Goal: Task Accomplishment & Management: Complete application form

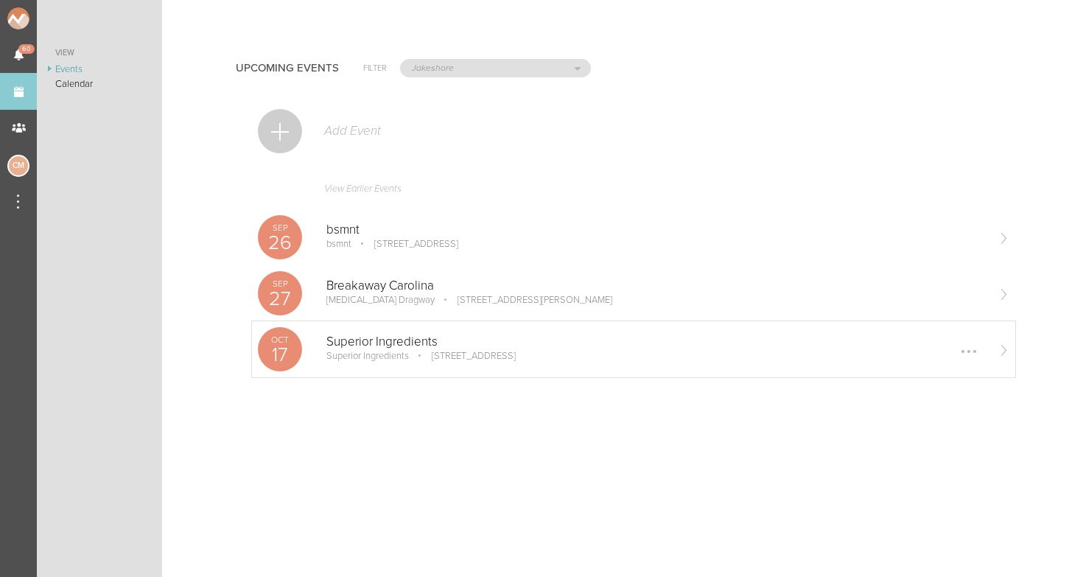
click at [347, 349] on p "Superior Ingredients" at bounding box center [656, 342] width 660 height 15
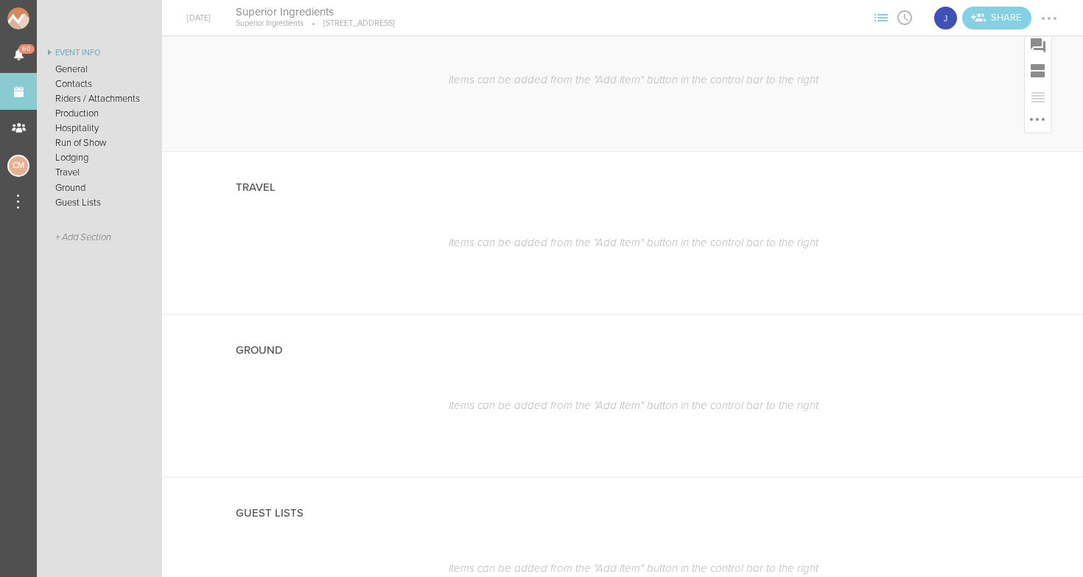
scroll to position [1321, 0]
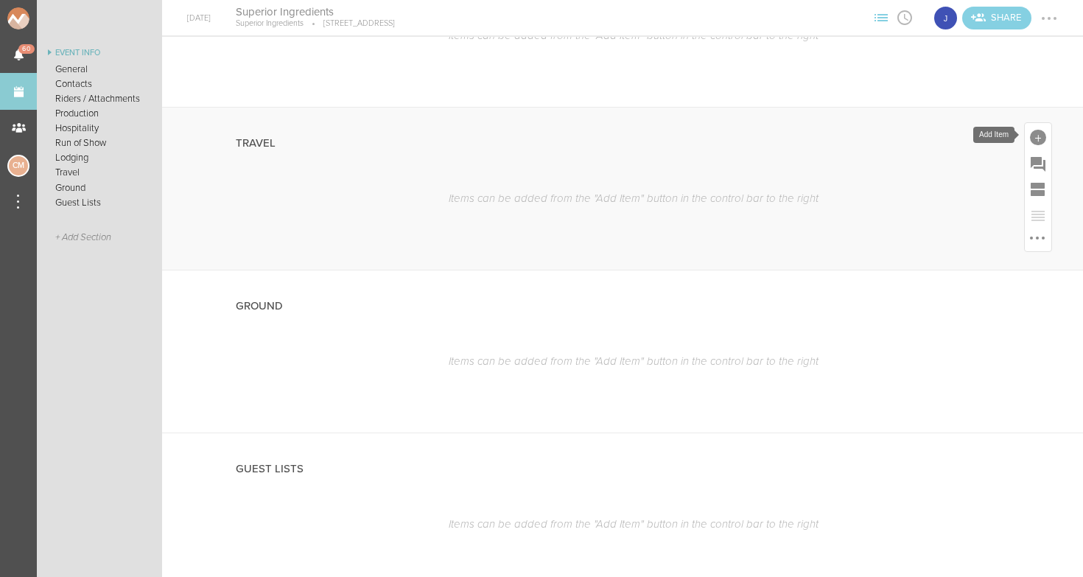
click at [1036, 135] on div at bounding box center [1038, 138] width 16 height 16
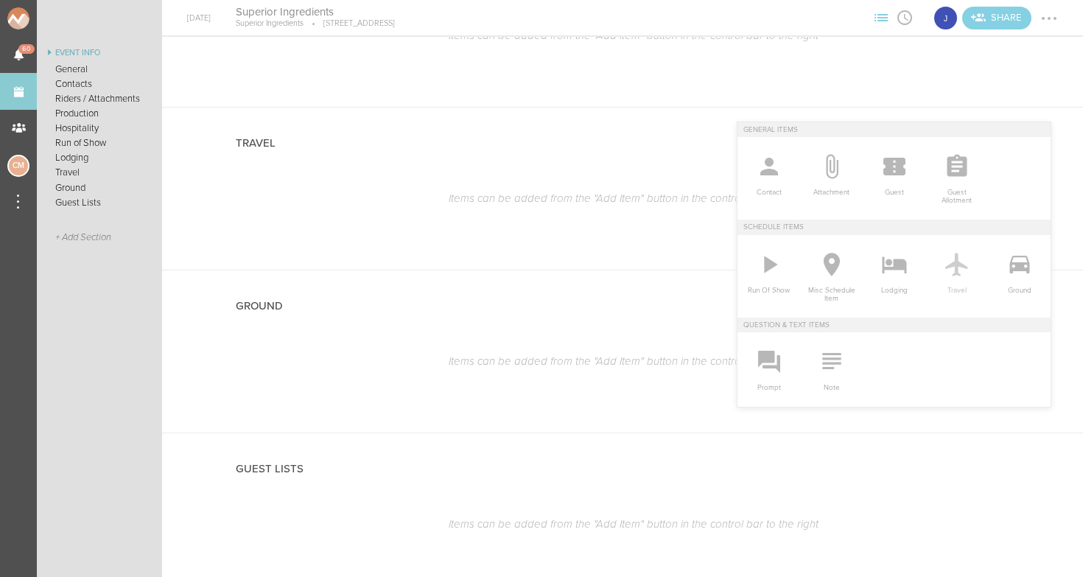
click at [954, 265] on icon at bounding box center [957, 265] width 22 height 24
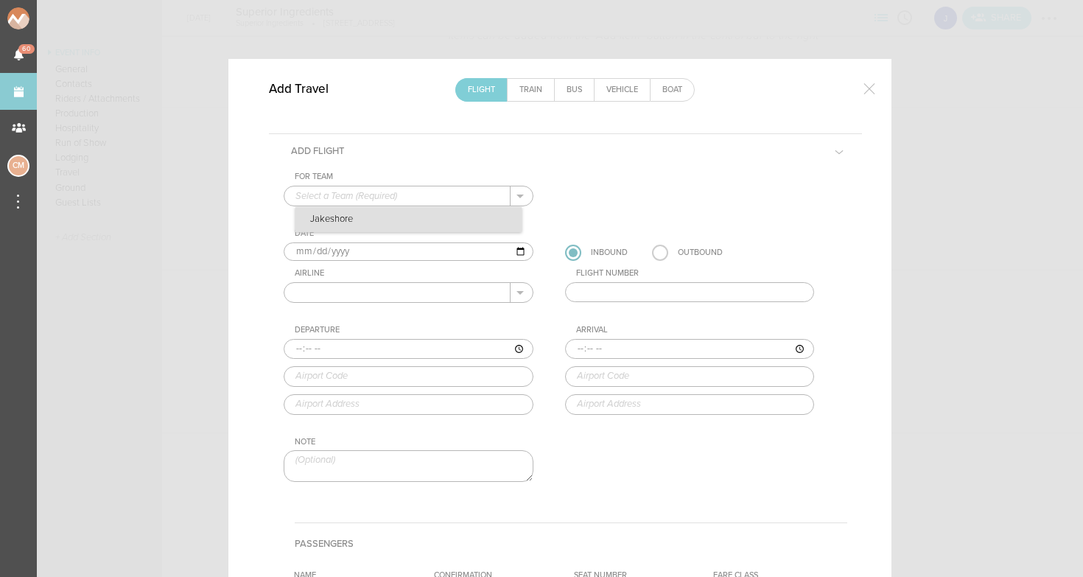
click at [408, 224] on p "Jakeshore" at bounding box center [409, 219] width 226 height 25
type input "Jakeshore"
click at [424, 292] on input "text" at bounding box center [397, 292] width 226 height 19
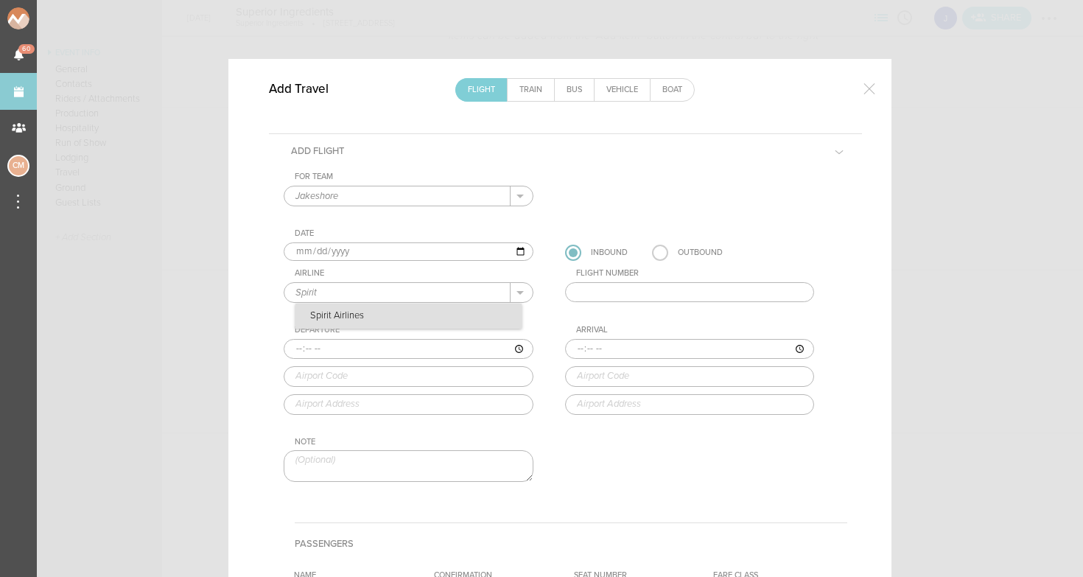
click at [367, 326] on p "Spirit Airlines" at bounding box center [409, 316] width 226 height 25
type input "Spirit Airlines"
click at [629, 293] on input "text" at bounding box center [690, 292] width 250 height 21
paste input "EL3MRZ"
click at [682, 291] on input "EL3MRZ" at bounding box center [690, 292] width 250 height 21
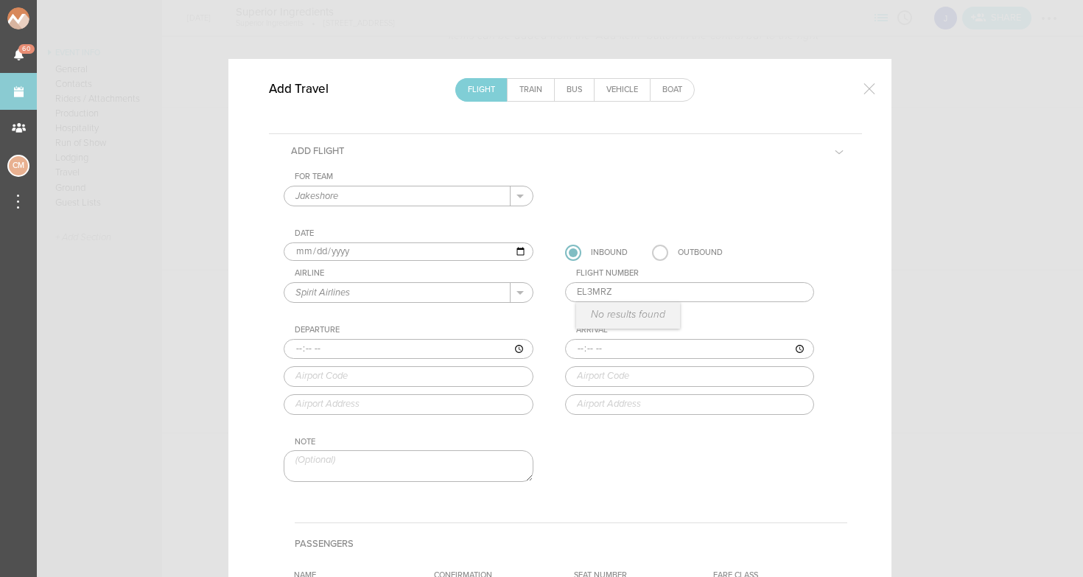
type input "EL3MRZ"
click at [737, 312] on div "For Team Jakeshore + Add New Team Jakeshore . Jakeshore Date [DATE] Inbound Out…" at bounding box center [566, 340] width 564 height 336
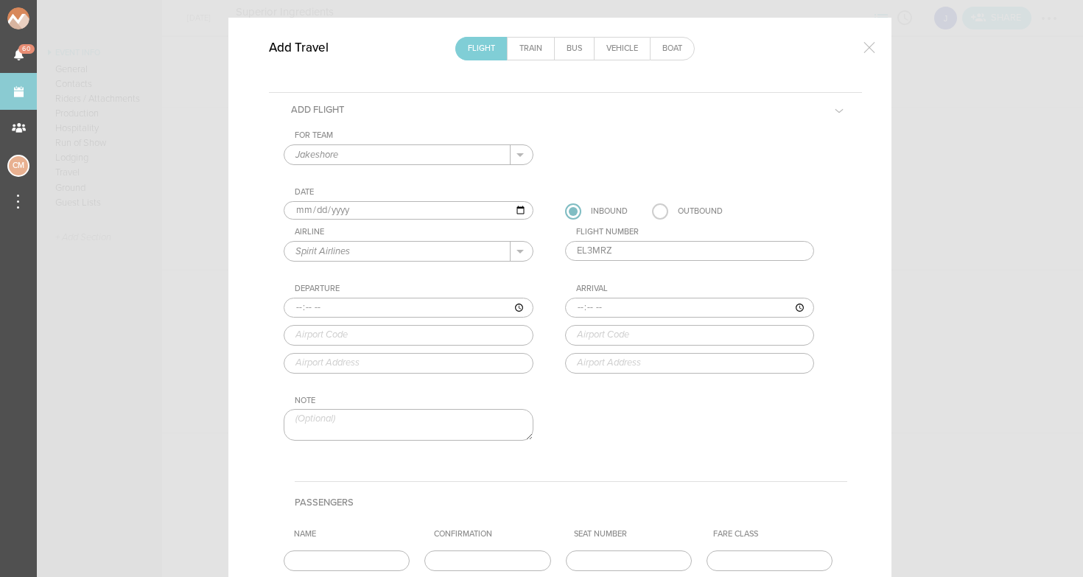
scroll to position [61, 0]
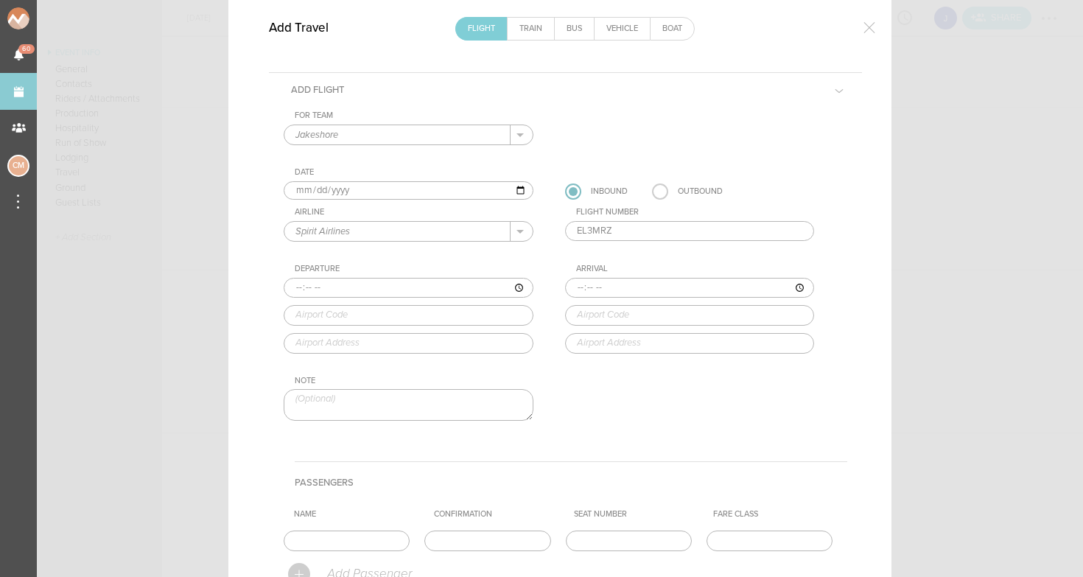
click at [409, 284] on input "time" at bounding box center [409, 288] width 250 height 21
click at [320, 283] on input "time" at bounding box center [409, 288] width 250 height 21
click at [338, 284] on input "time" at bounding box center [409, 288] width 250 height 21
type input "11:13"
click at [338, 310] on input "text" at bounding box center [409, 315] width 250 height 21
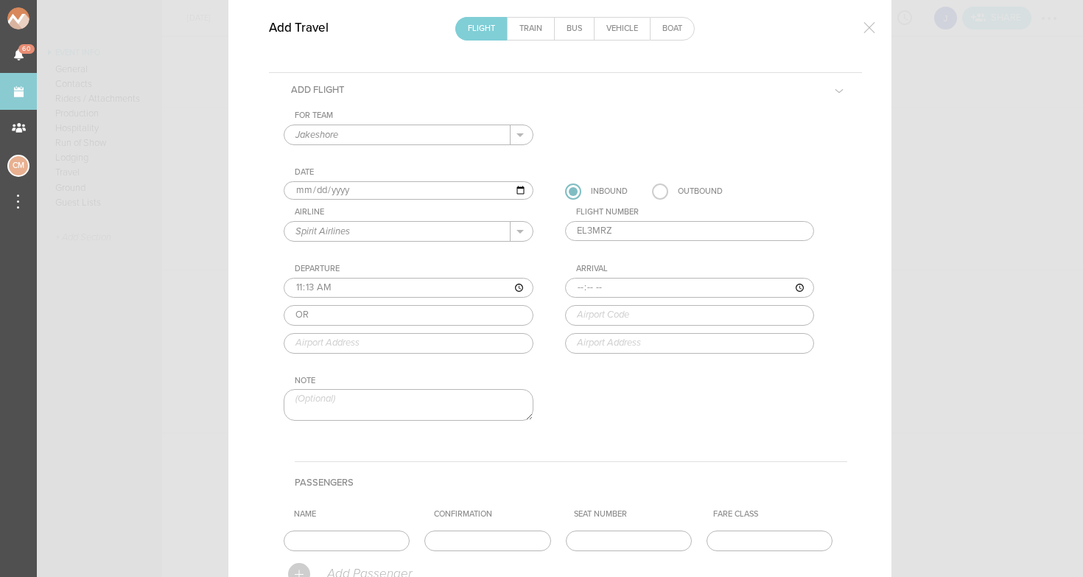
type input "O"
type input "C"
type input "ORD"
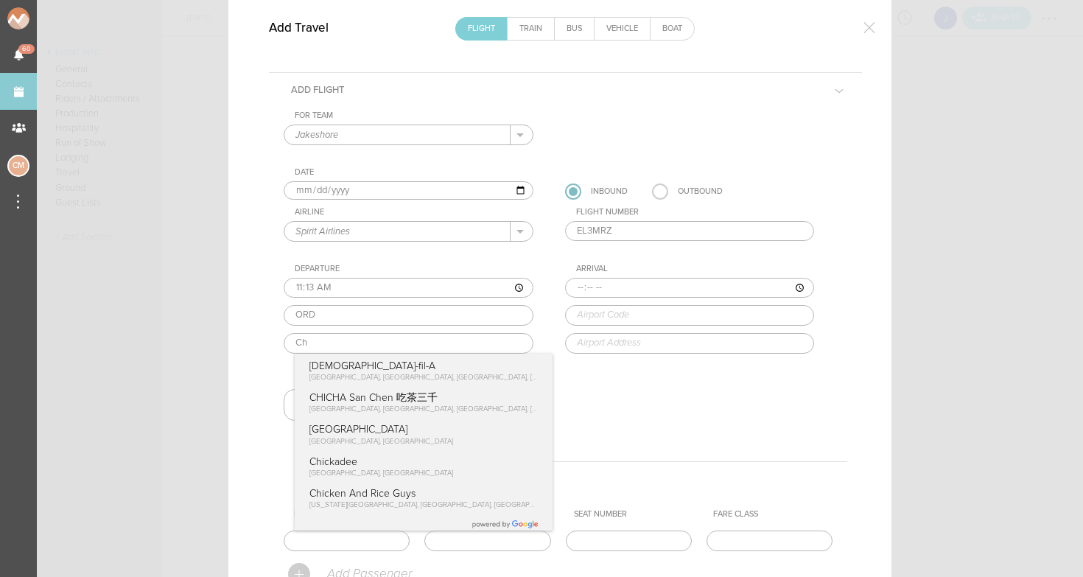
type input "C"
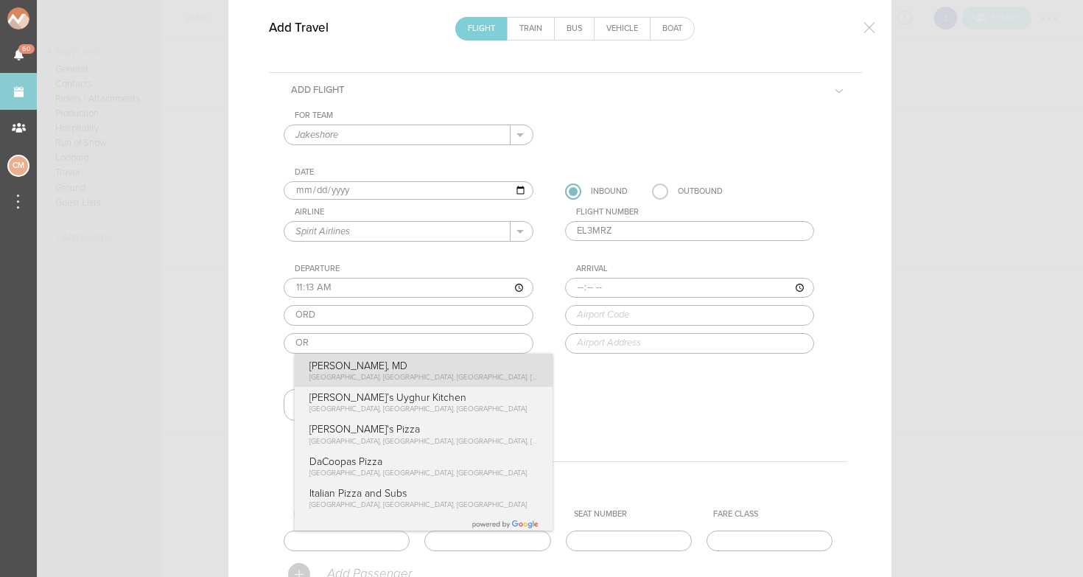
type input "O"
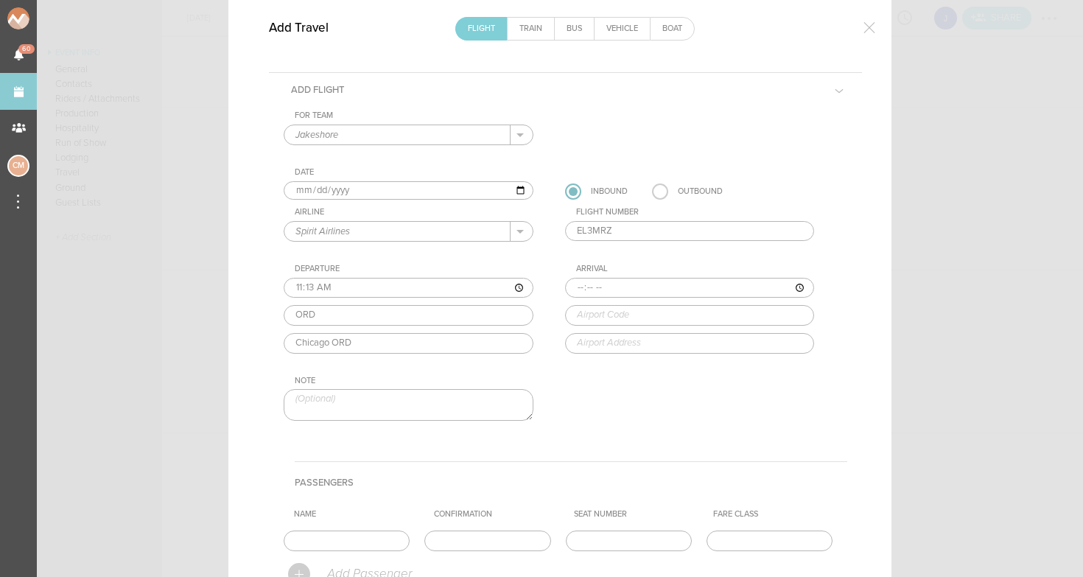
click at [353, 373] on div "For Team Jakeshore + Add New Team Jakeshore . Jakeshore Date [DATE] Inbound Out…" at bounding box center [566, 279] width 564 height 336
type input "[STREET_ADDRESS][PERSON_NAME]"
click at [614, 316] on input "text" at bounding box center [690, 315] width 250 height 21
type input "LGA"
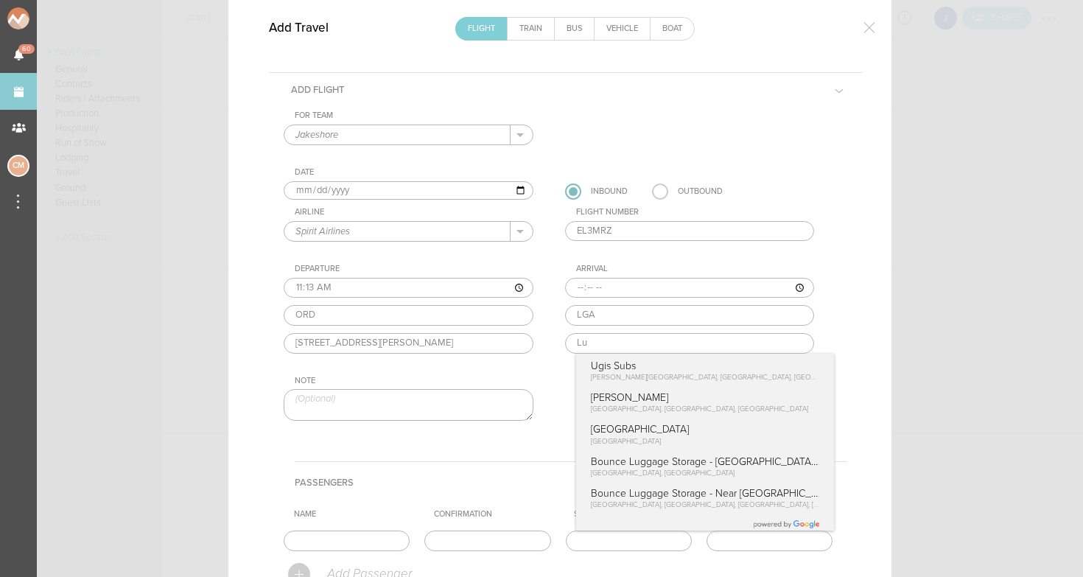
type input "L"
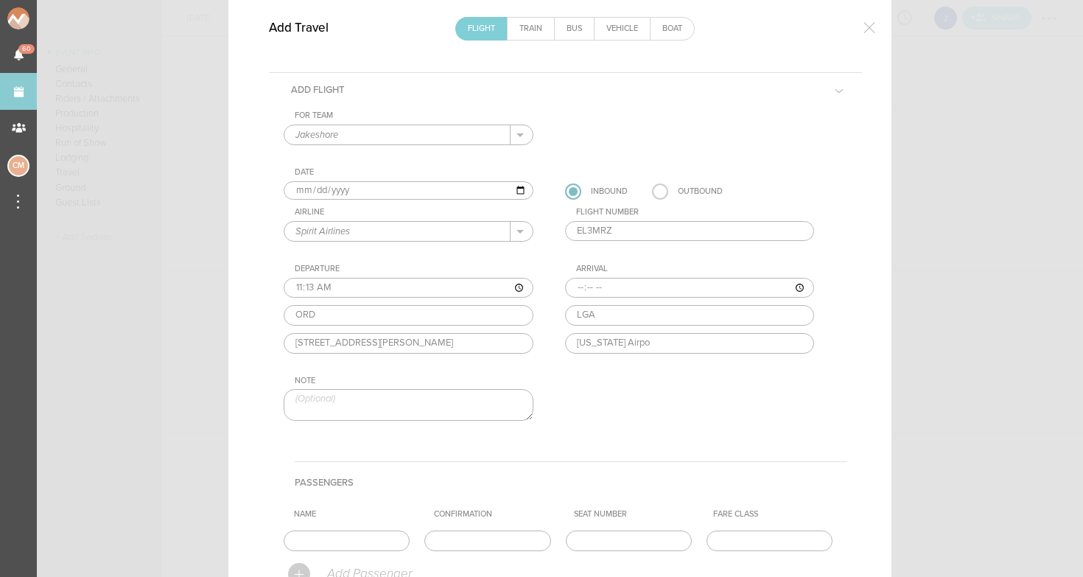
click at [684, 405] on div "For Team Jakeshore + Add New Team Jakeshore . Jakeshore Date [DATE] Inbound Out…" at bounding box center [566, 279] width 564 height 336
type input "[GEOGRAPHIC_DATA], [GEOGRAPHIC_DATA]"
click at [580, 283] on input "time" at bounding box center [690, 288] width 250 height 21
click at [601, 288] on input "time" at bounding box center [690, 288] width 250 height 21
click at [614, 288] on input "time" at bounding box center [690, 288] width 250 height 21
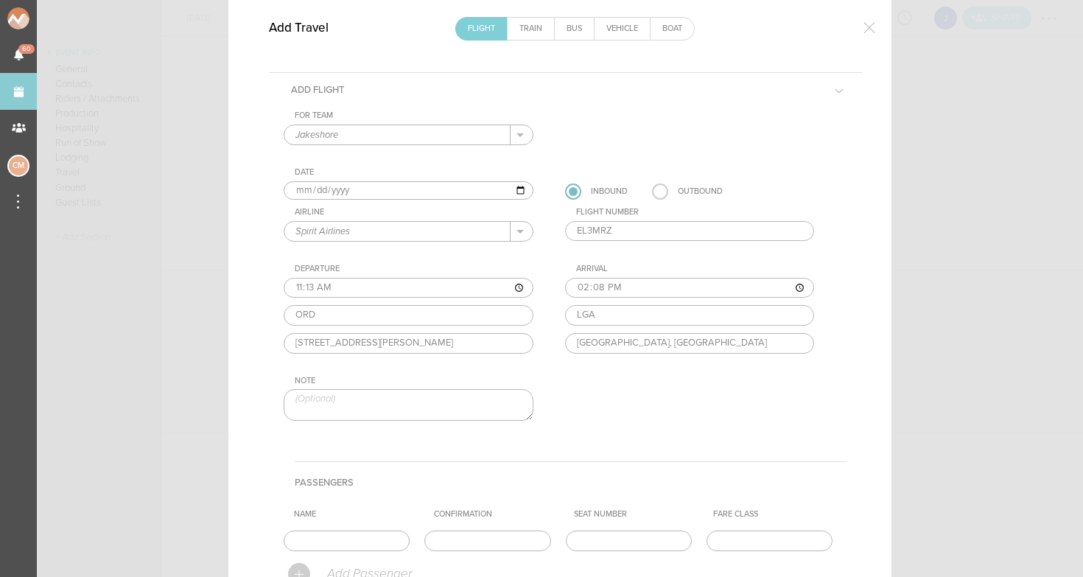
type input "14:08"
click at [614, 389] on div "For Team Jakeshore + Add New Team Jakeshore . Jakeshore Date [DATE] Inbound Out…" at bounding box center [566, 279] width 564 height 336
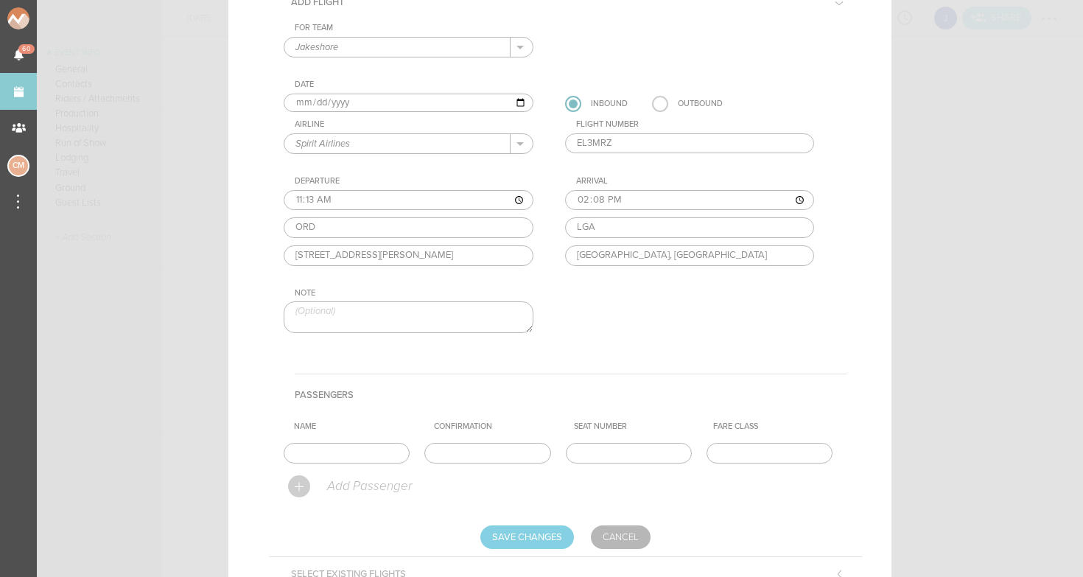
scroll to position [189, 0]
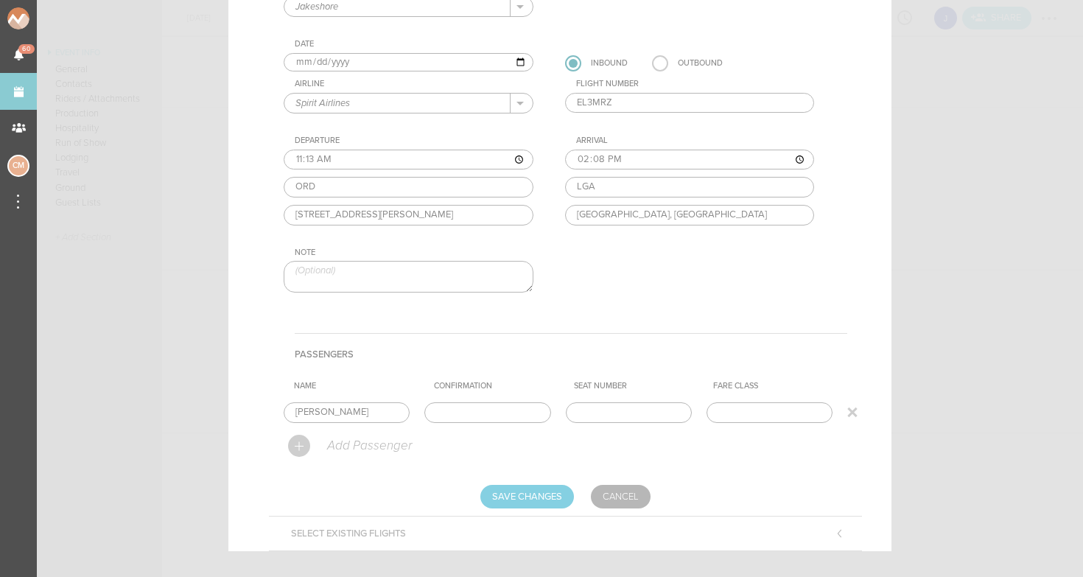
type input "[PERSON_NAME]"
click at [468, 413] on input "text" at bounding box center [488, 412] width 126 height 21
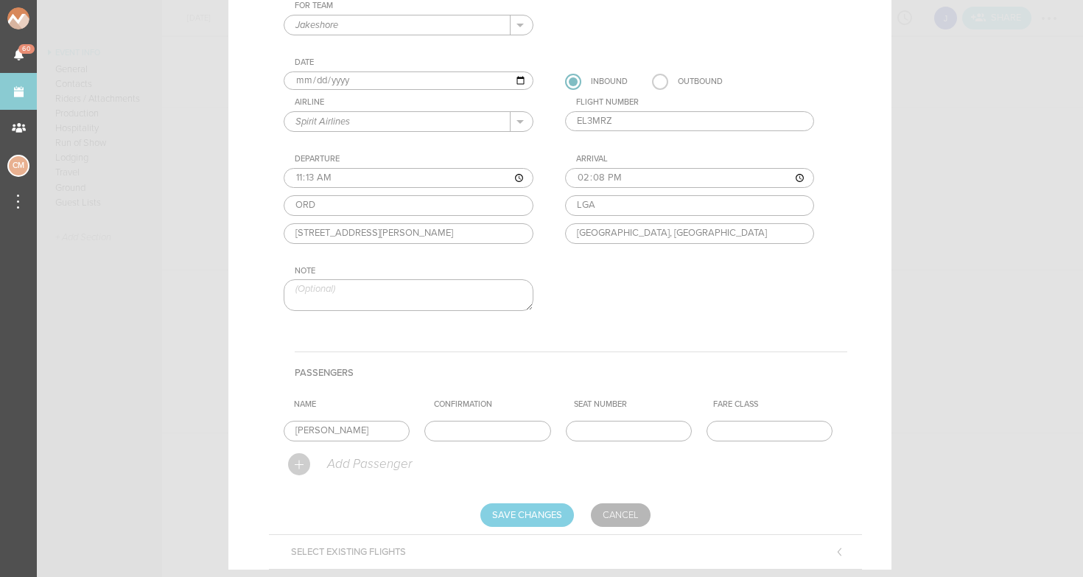
scroll to position [168, 0]
click at [474, 431] on input "text" at bounding box center [488, 434] width 126 height 21
paste input "EL3MRZ"
type input "EL3MRZ"
click at [506, 397] on th "Confirmation" at bounding box center [498, 408] width 140 height 22
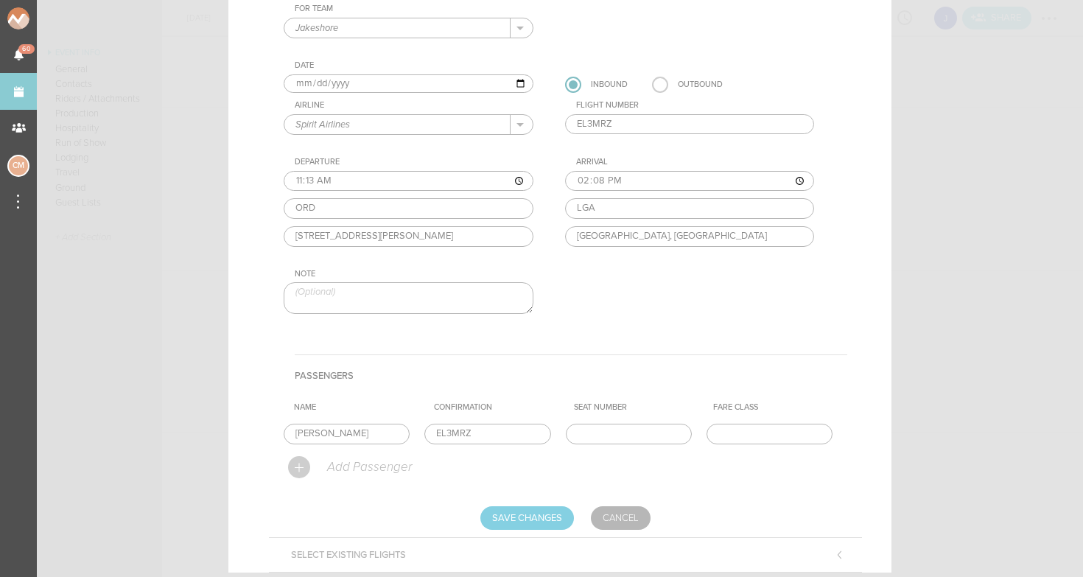
click at [622, 125] on input "EL3MRZ" at bounding box center [690, 124] width 250 height 21
click at [788, 98] on div "For Team Jakeshore + Add New Team Jakeshore . Jakeshore Date [DATE] Inbound Out…" at bounding box center [566, 172] width 564 height 336
click at [590, 124] on input "text" at bounding box center [690, 124] width 250 height 21
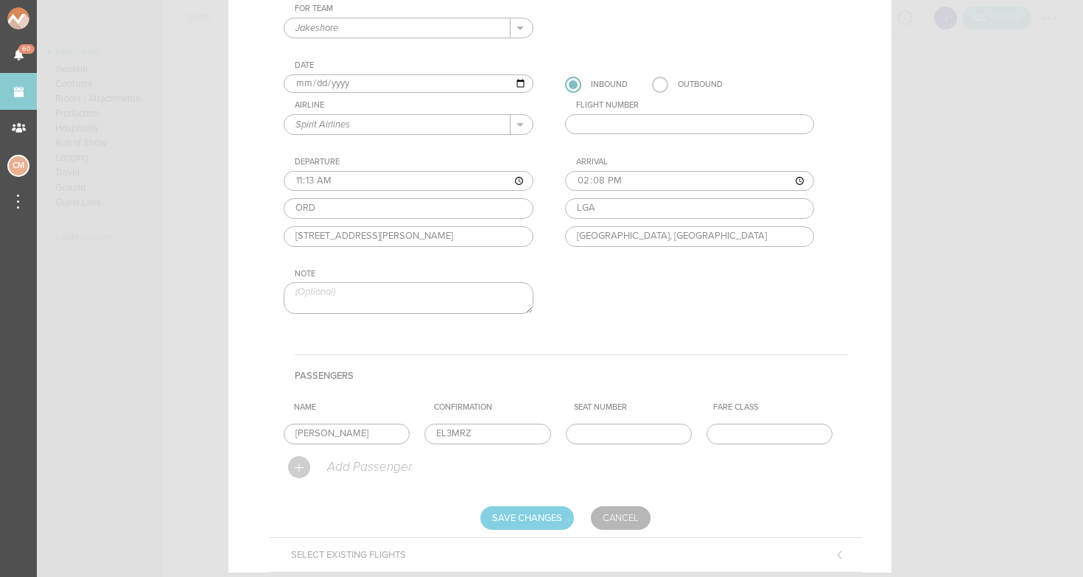
paste input "NK493"
type input "NK493"
click at [656, 108] on div "Flight Number" at bounding box center [695, 105] width 239 height 10
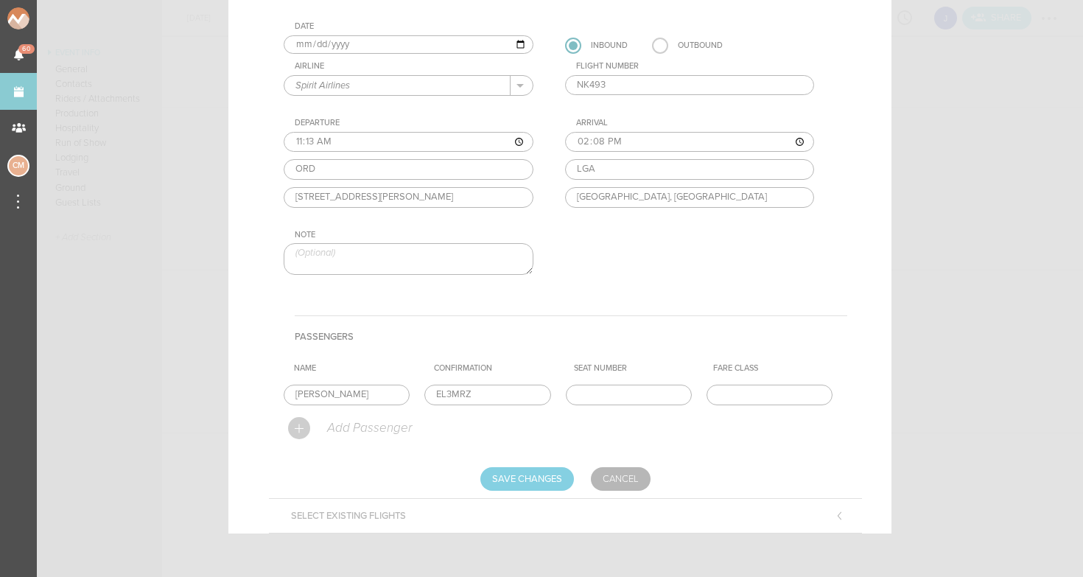
scroll to position [206, 0]
click at [540, 476] on input "Save Changes" at bounding box center [528, 480] width 94 height 24
type input "Saving..."
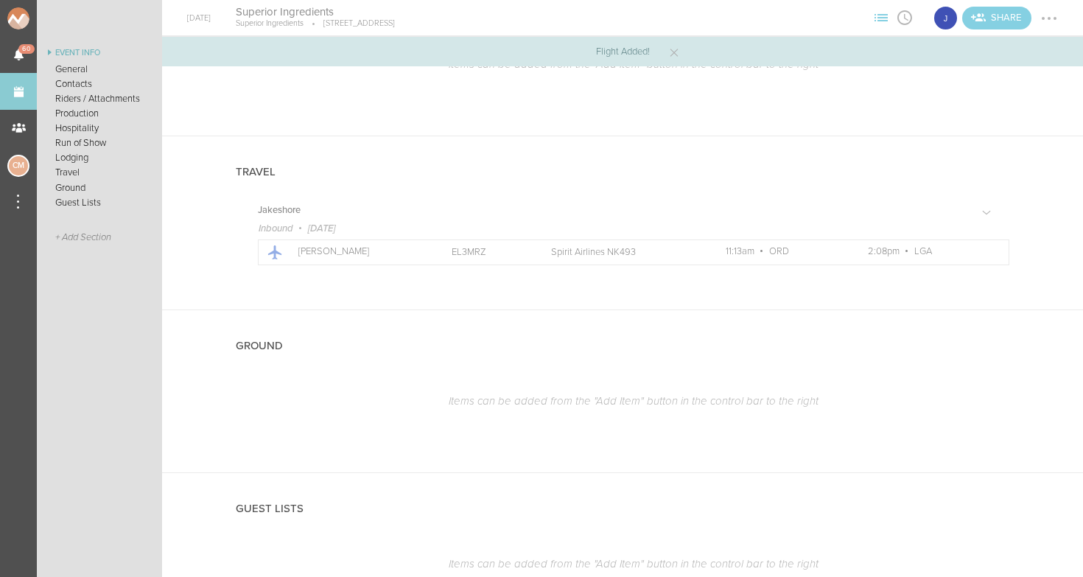
scroll to position [1279, 0]
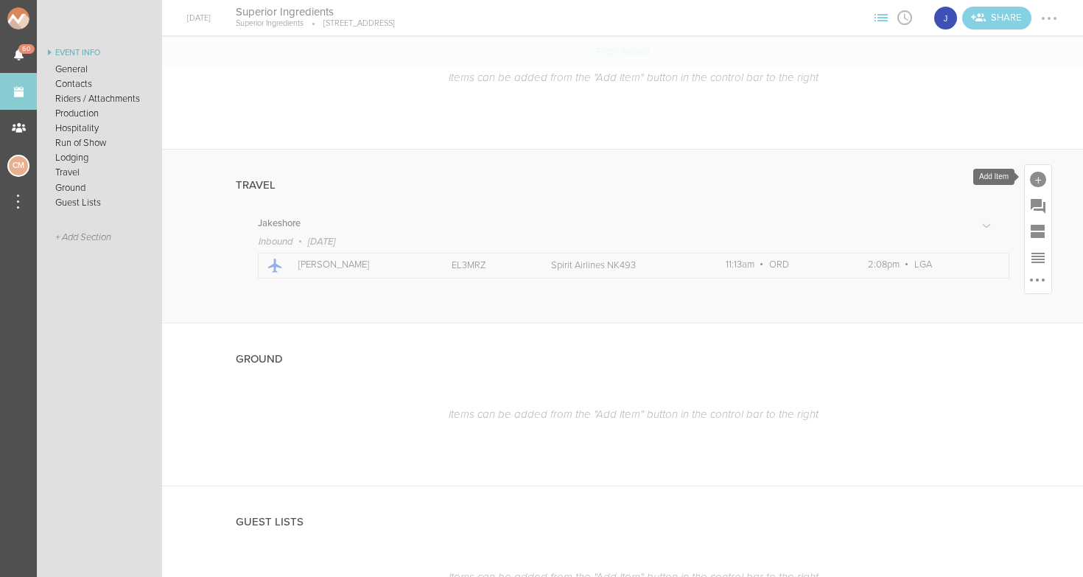
click at [1035, 186] on div at bounding box center [1038, 178] width 27 height 27
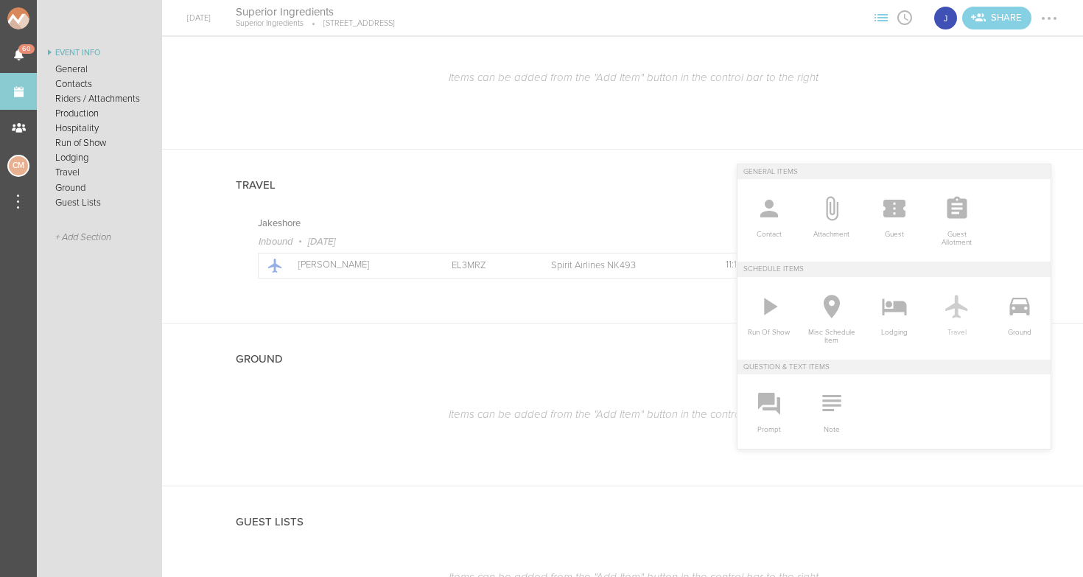
click at [956, 315] on icon at bounding box center [957, 307] width 22 height 24
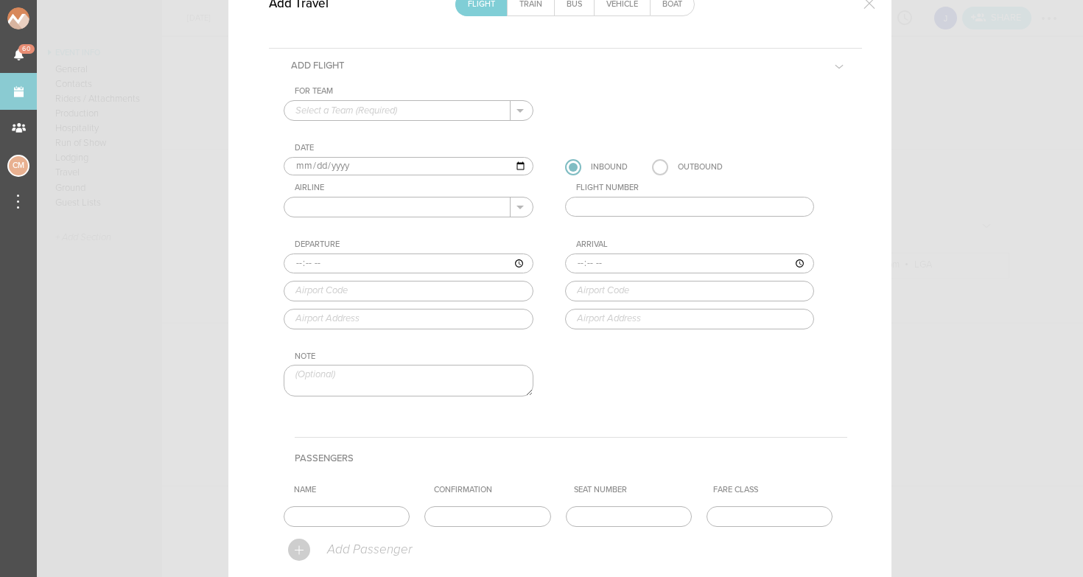
click at [316, 159] on input "[DATE]" at bounding box center [409, 166] width 250 height 19
type input "[DATE]"
click at [662, 164] on label at bounding box center [660, 167] width 16 height 16
click at [0, 0] on input "radio" at bounding box center [0, 0] width 0 height 0
click at [331, 209] on input "text" at bounding box center [397, 207] width 226 height 19
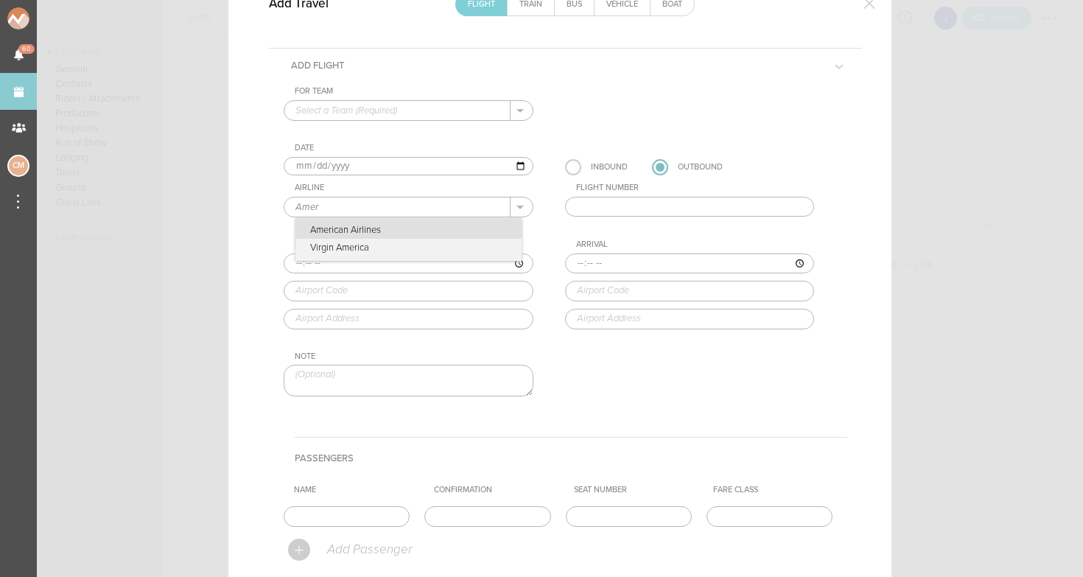
click at [349, 231] on p "American Airlines" at bounding box center [409, 228] width 226 height 21
type input "American Airlines"
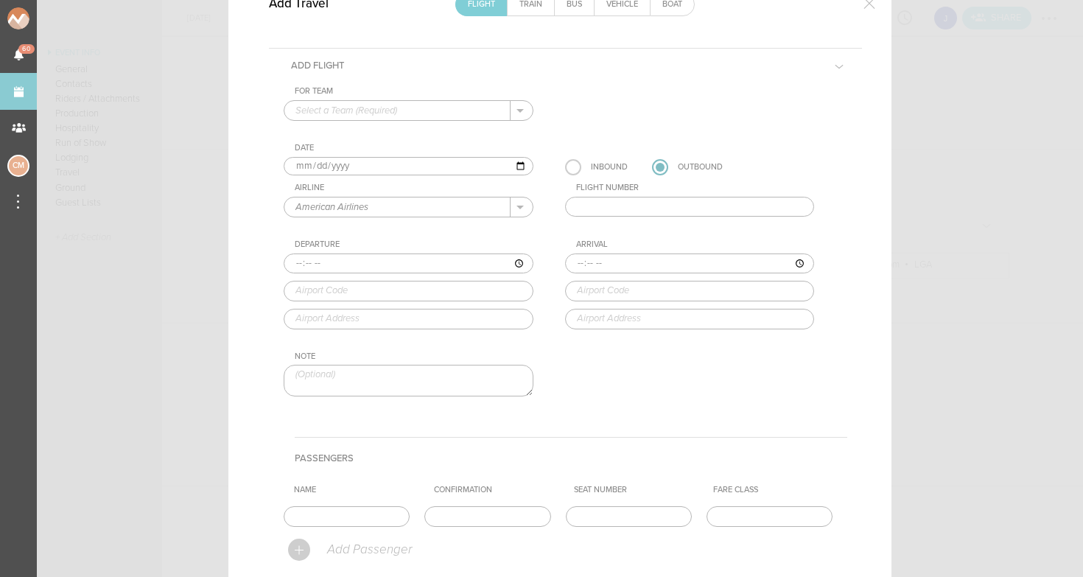
click at [660, 197] on input "text" at bounding box center [690, 207] width 250 height 21
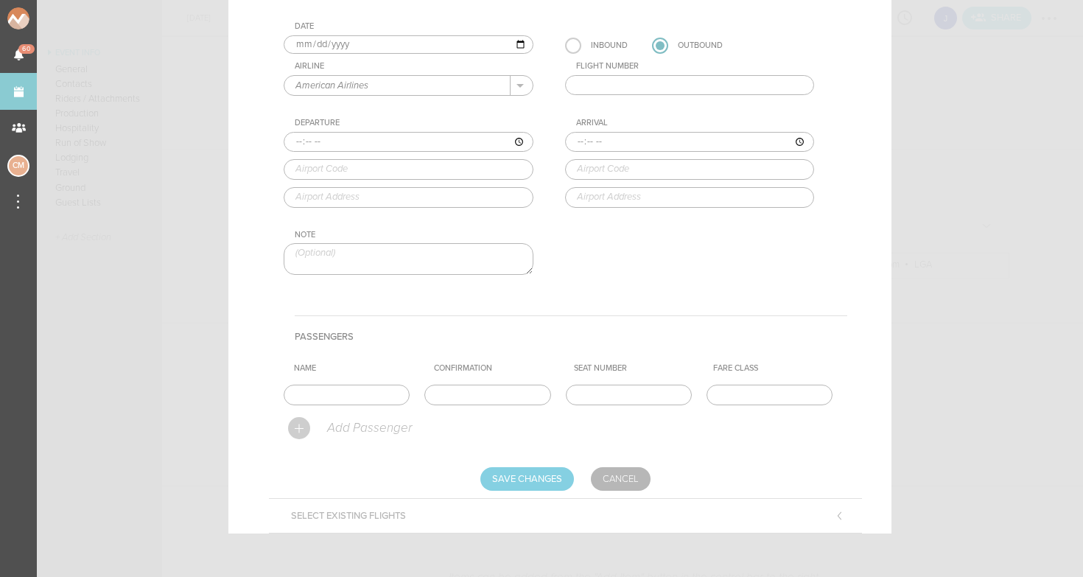
scroll to position [206, 0]
click at [457, 389] on input "text" at bounding box center [488, 395] width 126 height 21
paste input "EKDGTN"
type input "EKDGTN"
type input "[PERSON_NAME]"
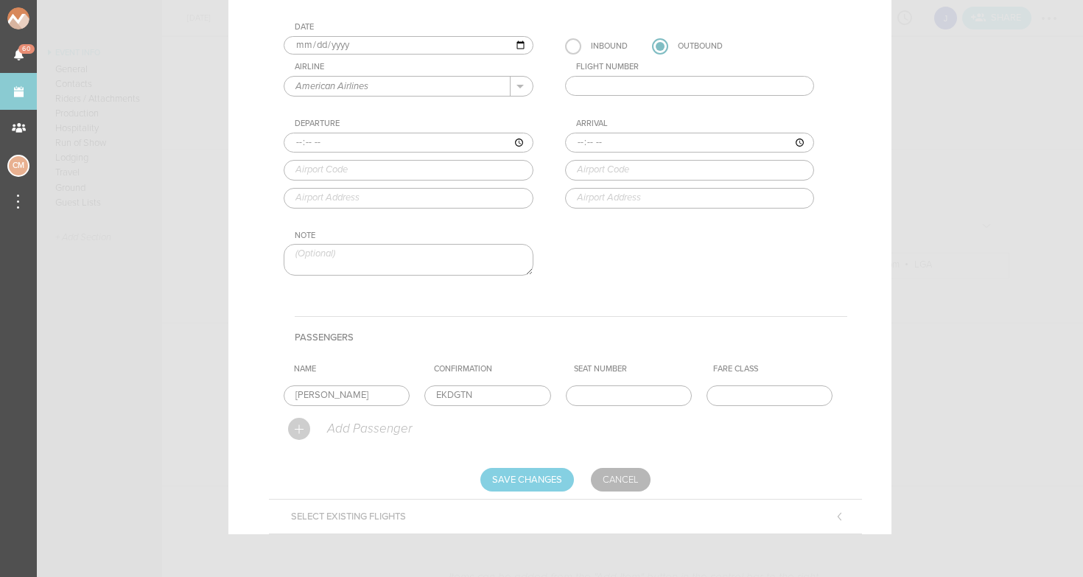
click at [288, 364] on th "Name" at bounding box center [358, 369] width 140 height 22
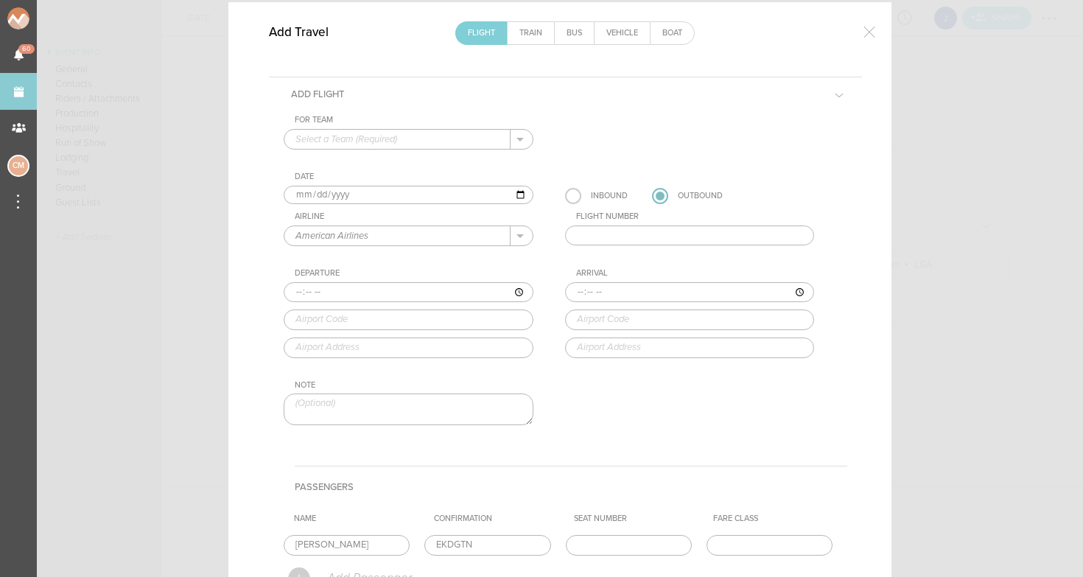
scroll to position [0, 0]
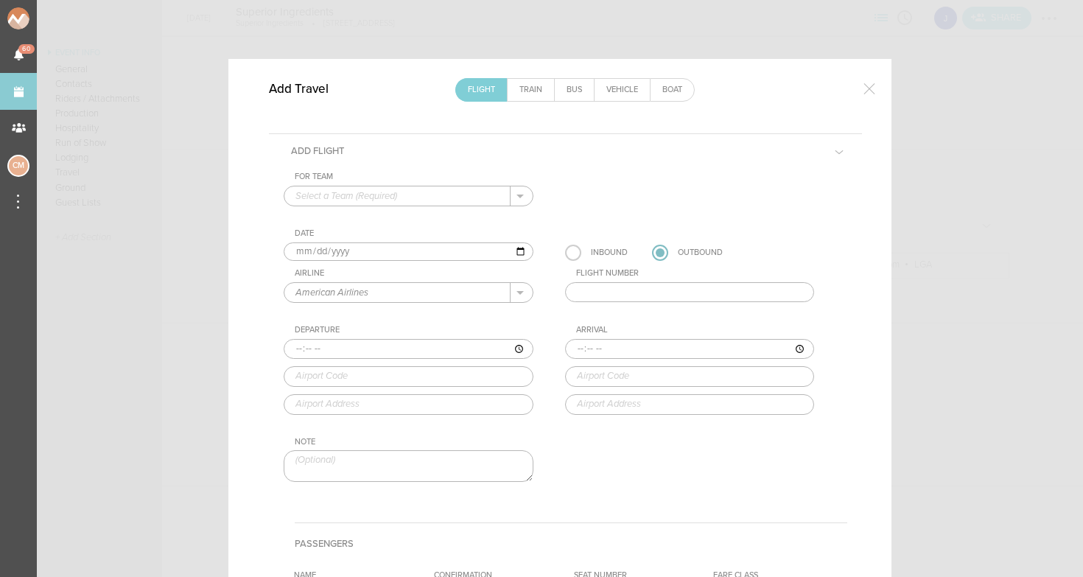
click at [669, 297] on input "text" at bounding box center [690, 292] width 250 height 21
paste input "AA 363"
click at [613, 293] on input "AA 363" at bounding box center [690, 292] width 250 height 21
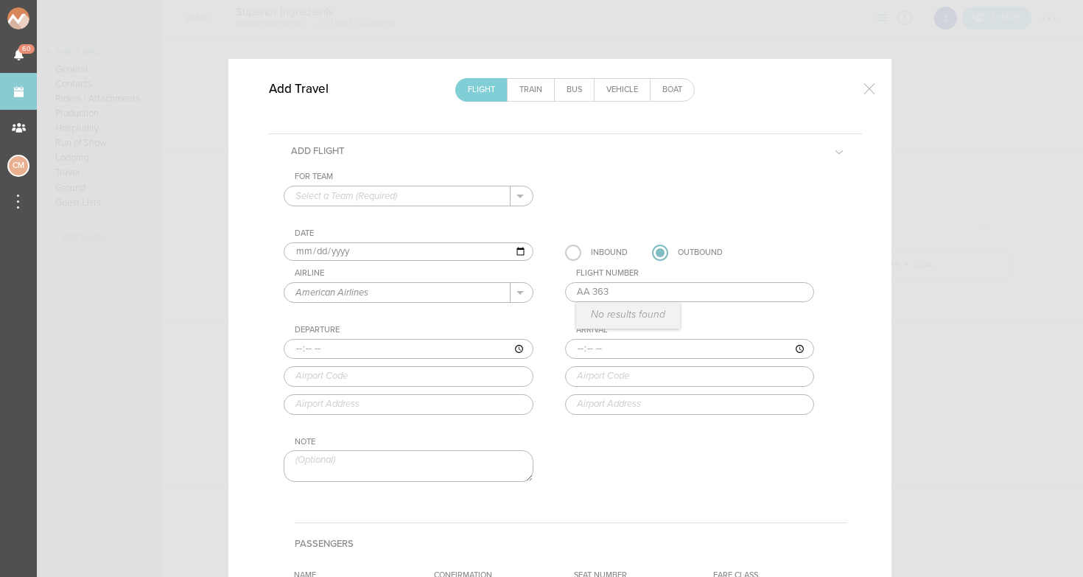
drag, startPoint x: 593, startPoint y: 294, endPoint x: 542, endPoint y: 294, distance: 51.6
click at [542, 294] on div "For Team + Add New Team Jakeshore . Date [DATE] Inbound Outbound Airline Americ…" at bounding box center [566, 340] width 564 height 336
click at [595, 291] on input "363" at bounding box center [690, 292] width 250 height 21
type input "363"
type input "10:55"
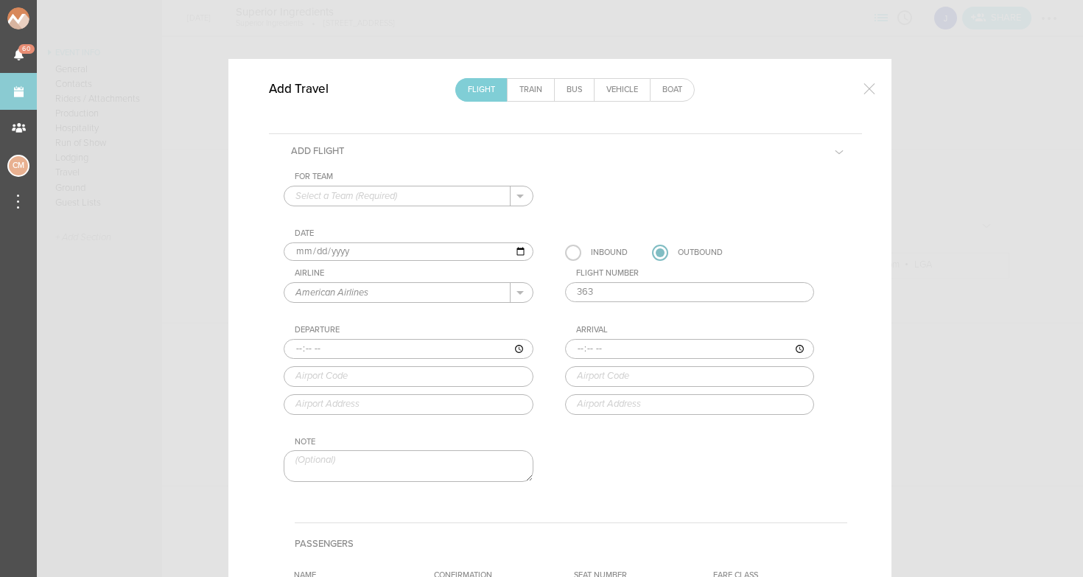
type input "LGA"
type input "[US_STATE][GEOGRAPHIC_DATA], Hangar [STREET_ADDRESS][US_STATE]"
type input "12:32"
type input "ORD"
type input "[GEOGRAPHIC_DATA][PERSON_NAME], [STREET_ADDRESS][PERSON_NAME]"
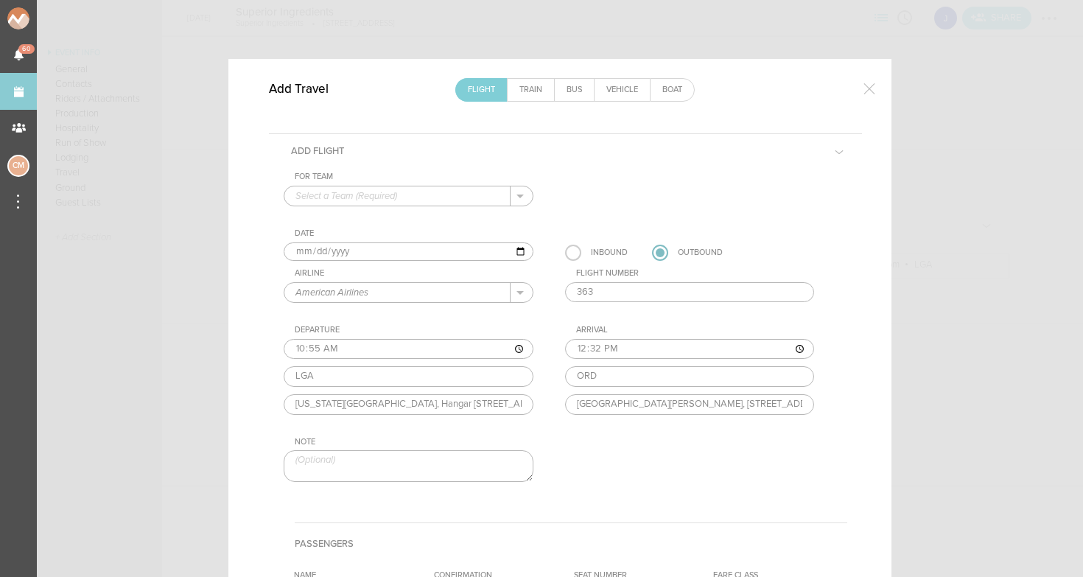
click at [640, 325] on div "For Team + Add New Team Jakeshore . Date [DATE] Inbound Outbound Airline Americ…" at bounding box center [566, 340] width 564 height 336
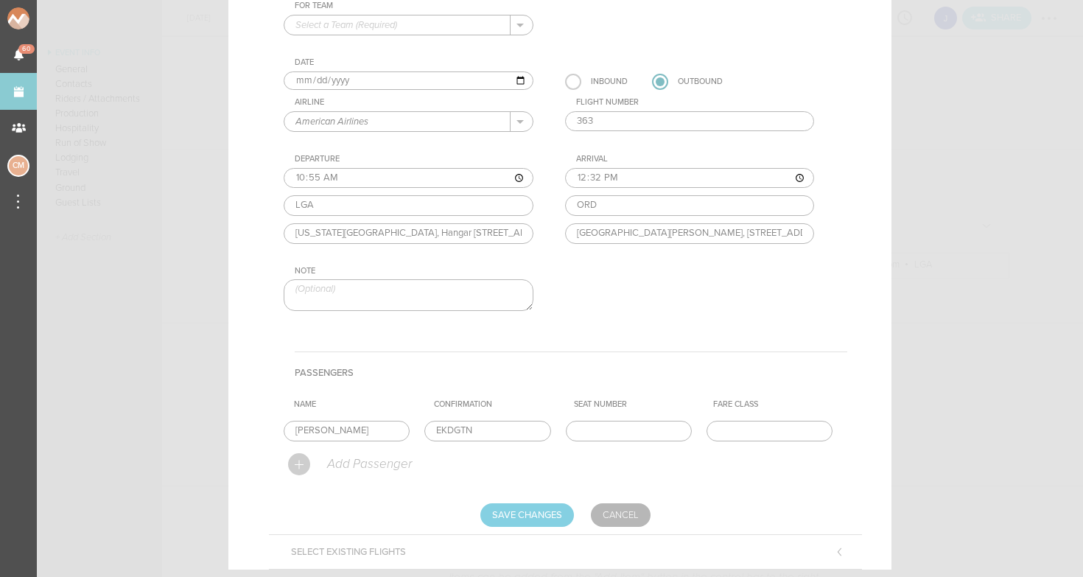
scroll to position [181, 0]
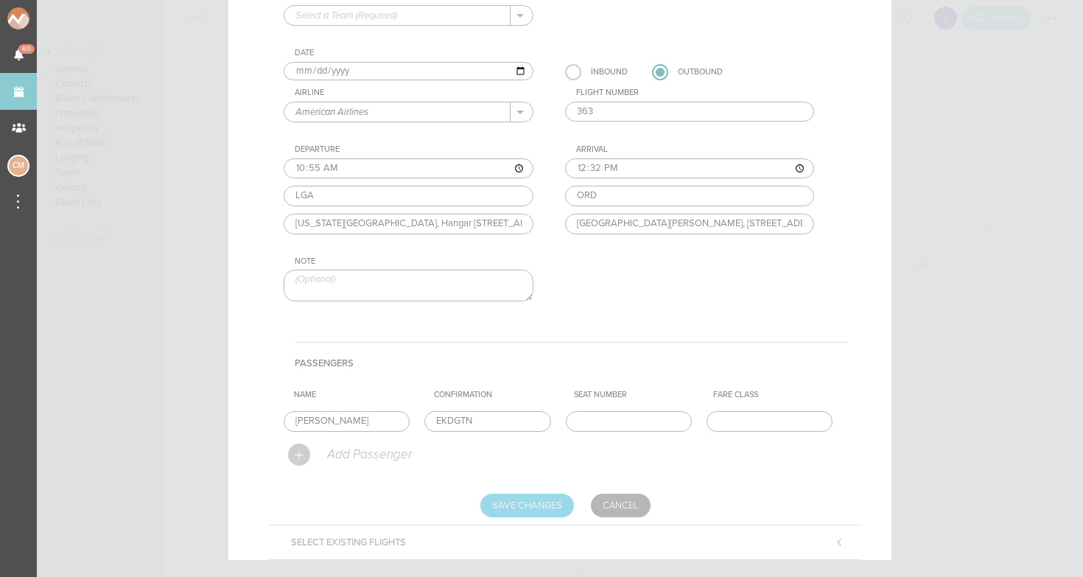
click at [540, 506] on input "Save Changes" at bounding box center [528, 506] width 94 height 24
type input "Saving..."
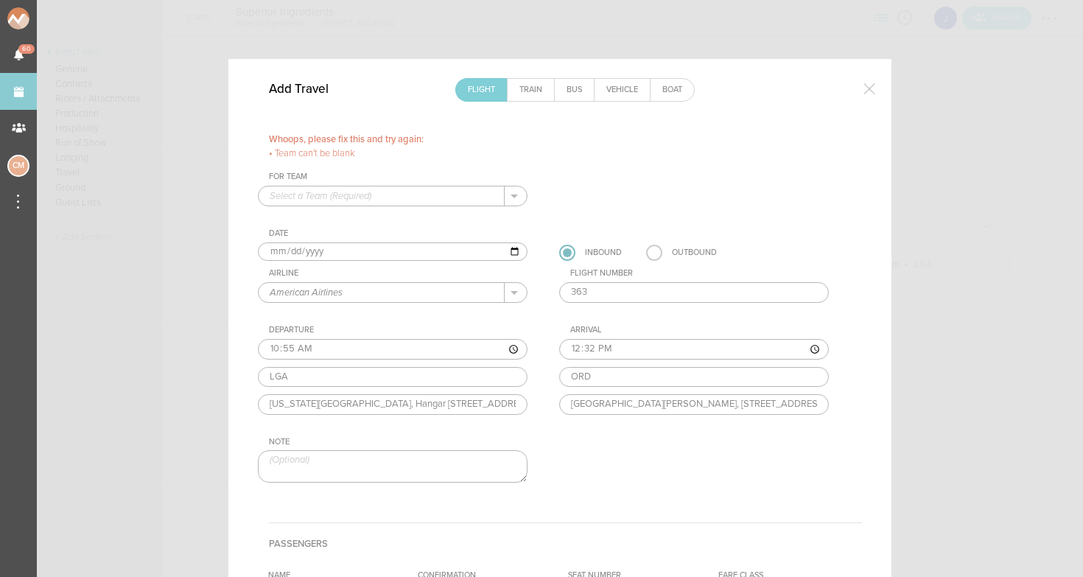
scroll to position [0, 0]
click at [368, 220] on p "Jakeshore" at bounding box center [393, 219] width 246 height 25
type input "Jakeshore"
click at [657, 254] on label at bounding box center [654, 253] width 16 height 16
click at [0, 0] on input "radio" at bounding box center [0, 0] width 0 height 0
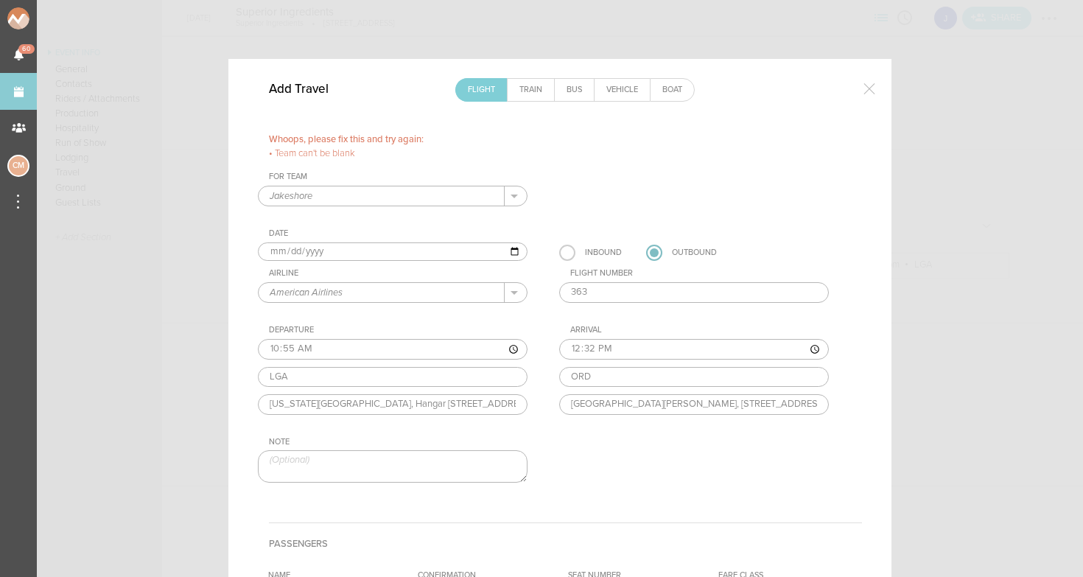
click at [642, 195] on div "For Team Jakeshore + Add New Team Jakeshore . Jakeshore Date [DATE] Inbound Out…" at bounding box center [560, 340] width 604 height 336
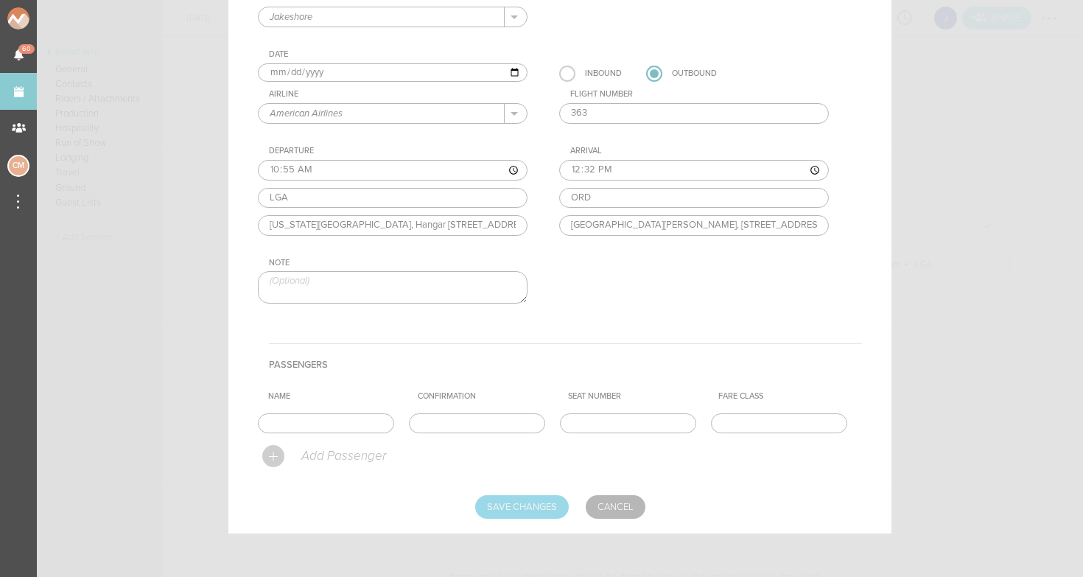
scroll to position [178, 0]
type input "[PERSON_NAME]"
click at [486, 422] on input "text" at bounding box center [477, 424] width 136 height 21
paste input "EKDGTN"
type input "EKDGTN"
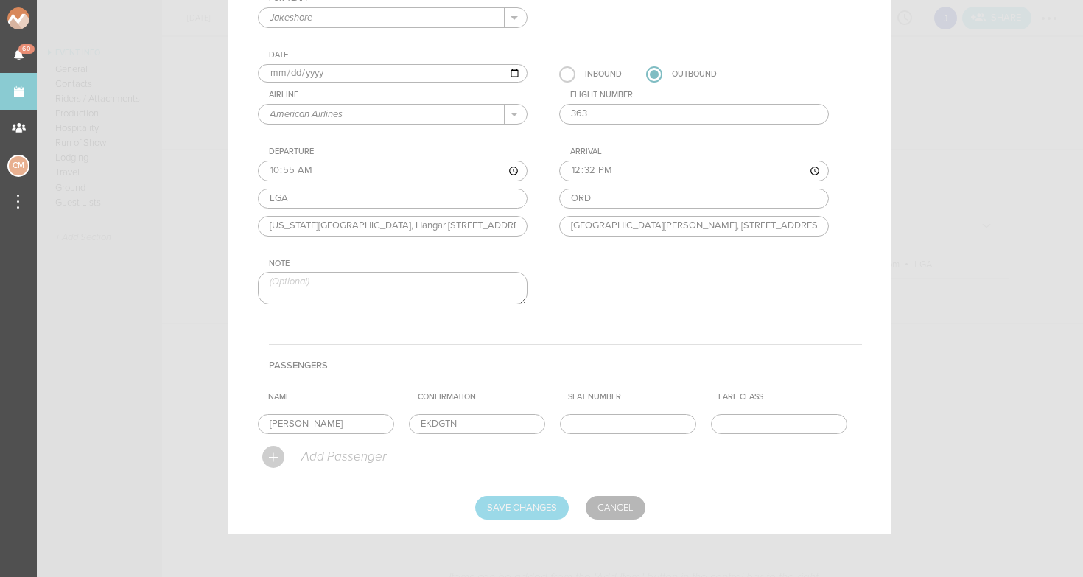
click at [516, 497] on input "Save Changes" at bounding box center [522, 508] width 94 height 24
type input "Saving..."
